Goal: Information Seeking & Learning: Learn about a topic

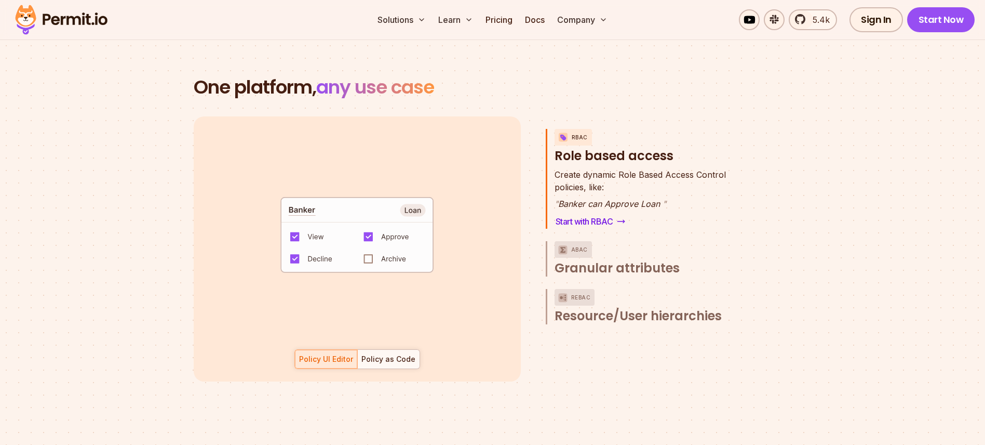
scroll to position [1484, 0]
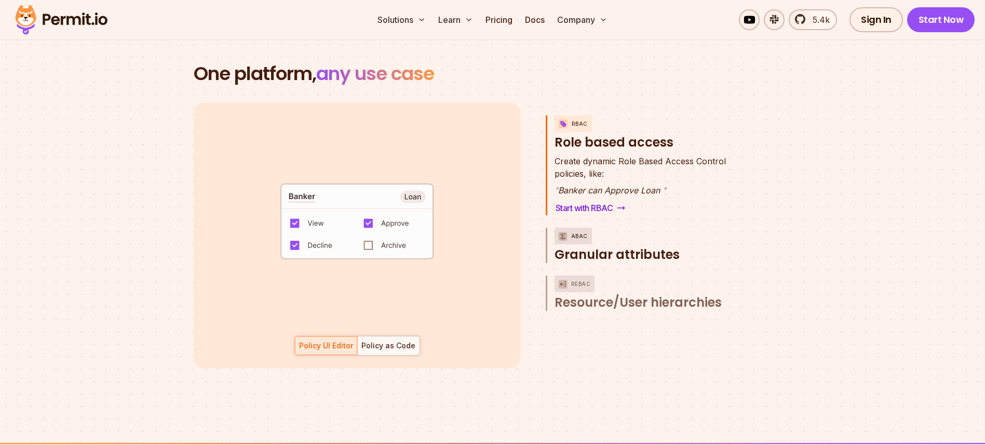
click at [621, 246] on span "Granular attributes" at bounding box center [617, 254] width 125 height 17
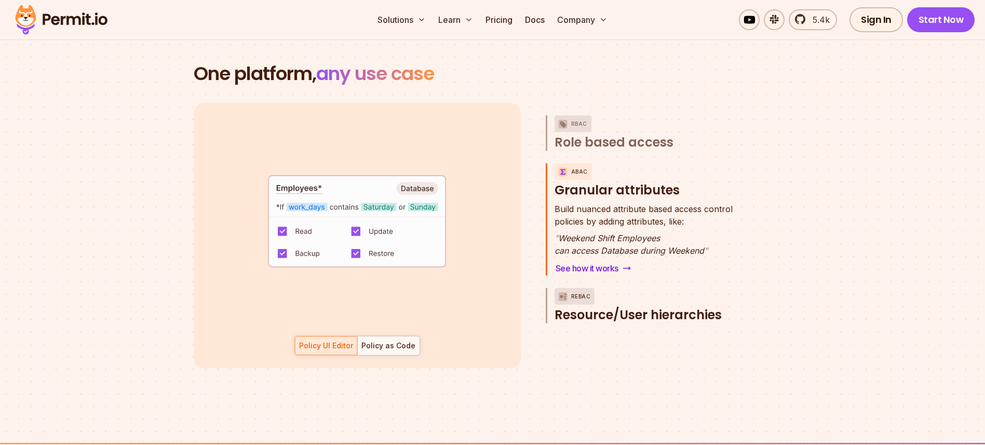
click at [612, 306] on span "Resource/User hierarchies" at bounding box center [638, 314] width 167 height 17
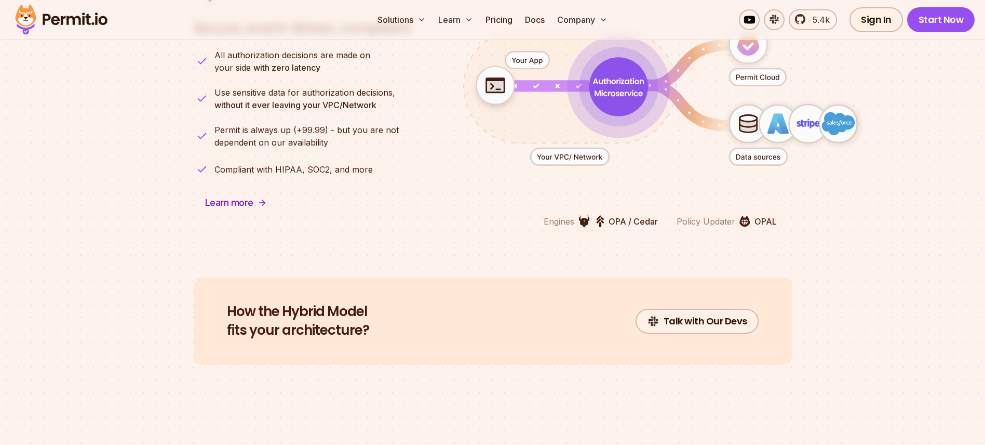
scroll to position [2606, 0]
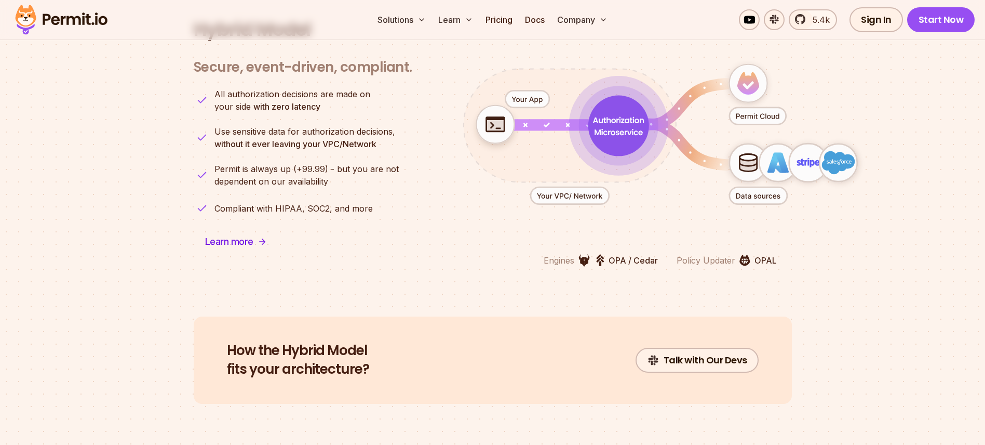
click at [640, 254] on p "OPA / Cedar" at bounding box center [633, 260] width 49 height 12
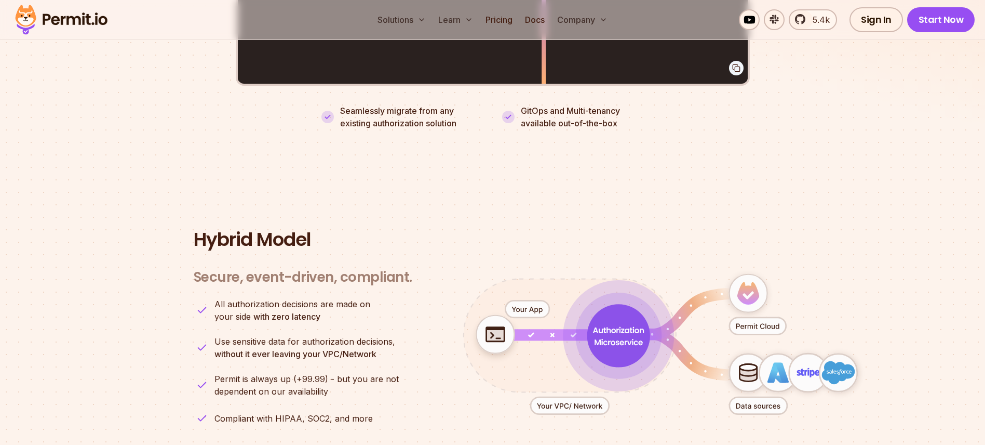
scroll to position [2403, 0]
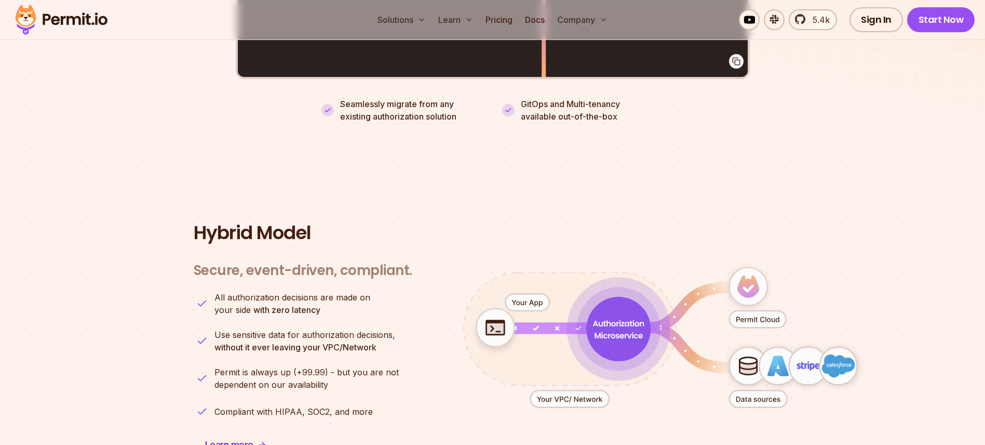
click at [621, 312] on icon "animation" at bounding box center [618, 329] width 64 height 64
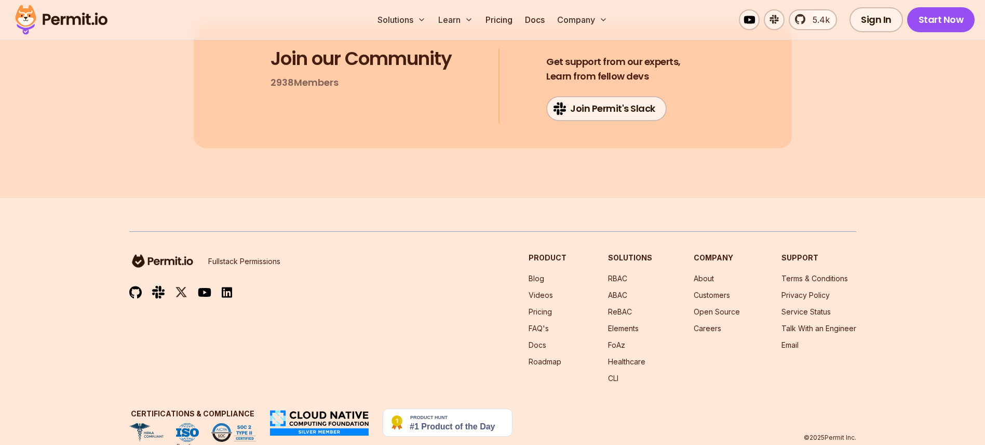
scroll to position [5592, 0]
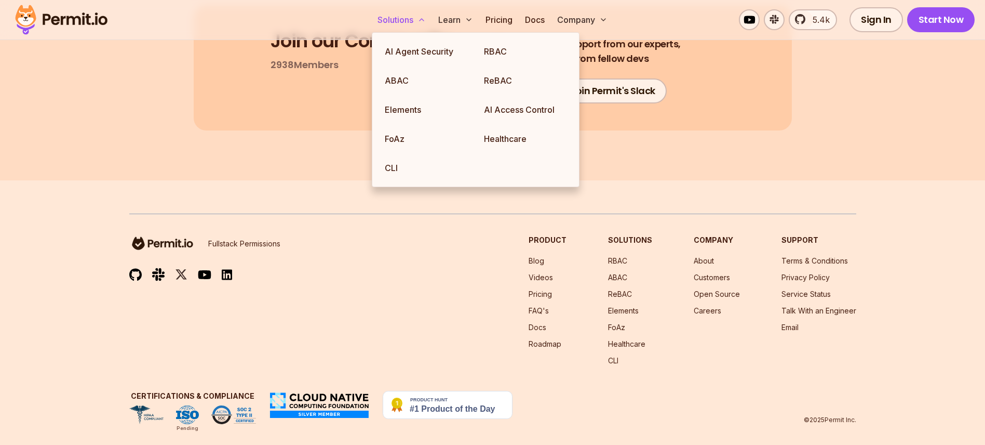
click at [415, 23] on button "Solutions" at bounding box center [401, 19] width 57 height 21
click at [507, 131] on link "Healthcare" at bounding box center [525, 138] width 99 height 29
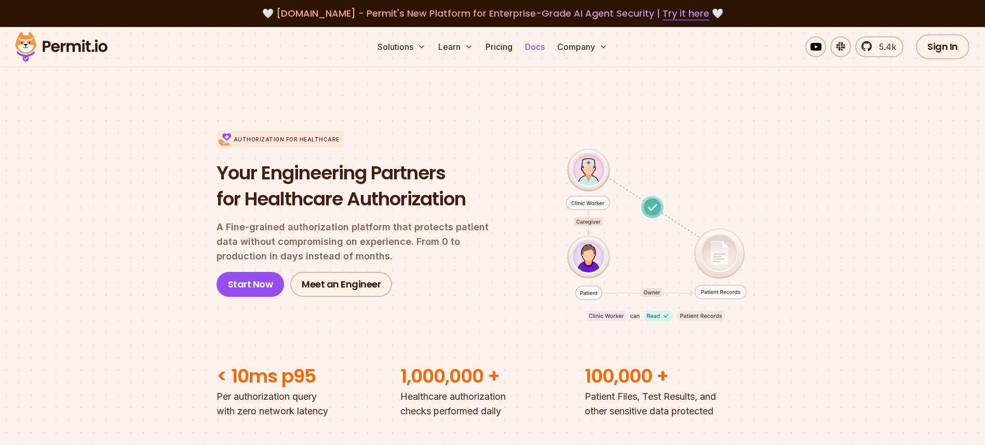
click at [535, 44] on link "Docs" at bounding box center [535, 46] width 28 height 21
